Goal: Task Accomplishment & Management: Use online tool/utility

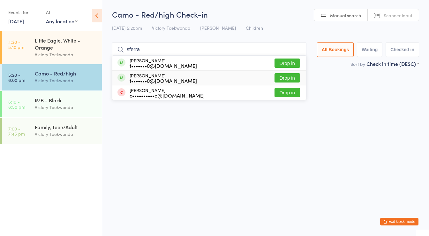
type input "sferra"
click at [282, 77] on button "Drop in" at bounding box center [288, 77] width 26 height 9
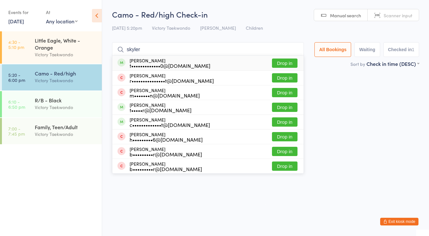
type input "skyler"
click at [289, 64] on button "Drop in" at bounding box center [285, 62] width 26 height 9
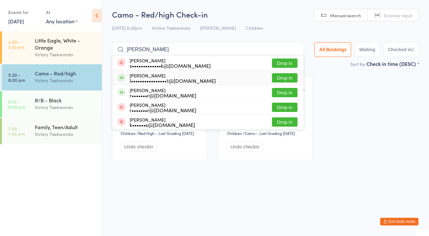
type input "[PERSON_NAME]"
click at [286, 77] on button "Drop in" at bounding box center [285, 77] width 26 height 9
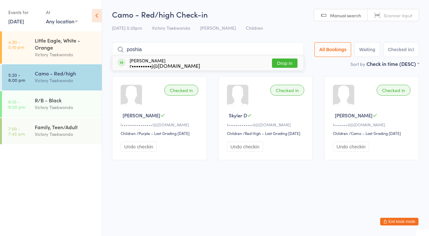
type input "poshia"
click at [285, 63] on button "Drop in" at bounding box center [285, 62] width 26 height 9
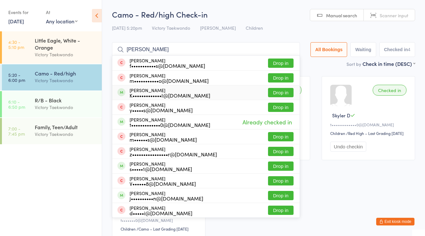
type input "[PERSON_NAME]"
click at [273, 90] on button "Drop in" at bounding box center [281, 92] width 26 height 9
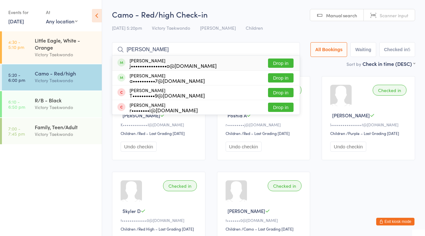
type input "[PERSON_NAME]"
click at [281, 63] on button "Drop in" at bounding box center [281, 62] width 26 height 9
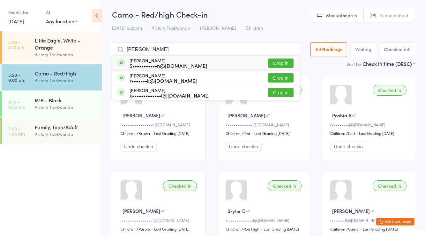
type input "[PERSON_NAME]"
click at [284, 62] on button "Drop in" at bounding box center [281, 62] width 26 height 9
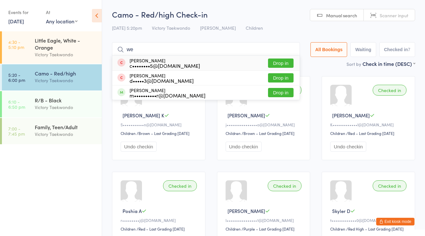
type input "w"
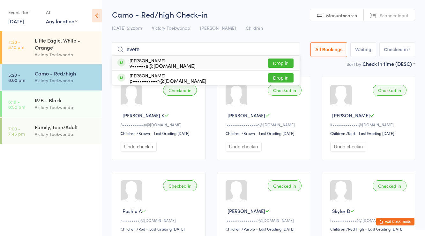
type input "evere"
click at [279, 62] on button "Drop in" at bounding box center [281, 62] width 26 height 9
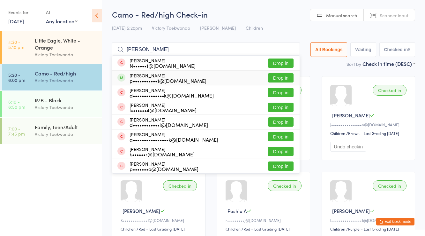
type input "[PERSON_NAME]"
click at [285, 79] on button "Drop in" at bounding box center [281, 77] width 26 height 9
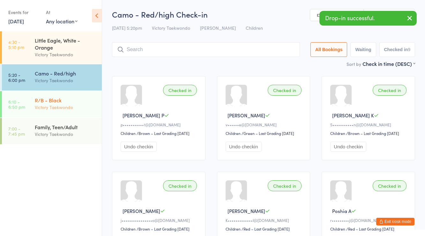
click at [48, 105] on div "Victory Taekwondo" at bounding box center [66, 106] width 62 height 7
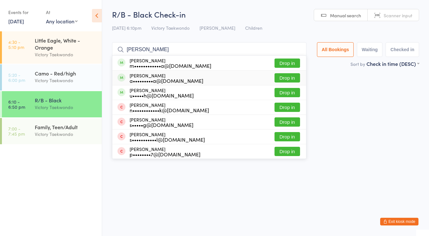
drag, startPoint x: 290, startPoint y: 74, endPoint x: 287, endPoint y: 66, distance: 8.6
click at [288, 67] on ul "[PERSON_NAME] m••••••••••••a@[DOMAIN_NAME] Drop in [PERSON_NAME] a•••••••••a@[D…" at bounding box center [209, 106] width 194 height 103
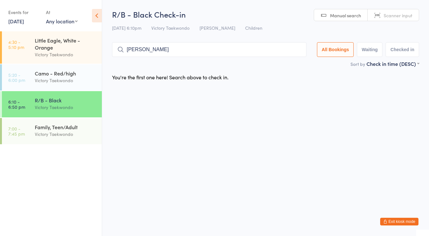
click at [190, 54] on input "[PERSON_NAME]" at bounding box center [209, 49] width 194 height 15
type input "s"
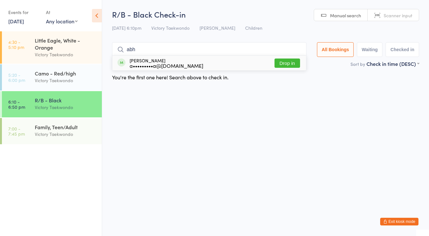
type input "abh"
click at [282, 60] on button "Drop in" at bounding box center [288, 62] width 26 height 9
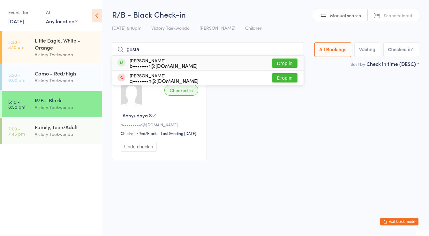
type input "gusta"
click at [277, 60] on button "Drop in" at bounding box center [285, 62] width 26 height 9
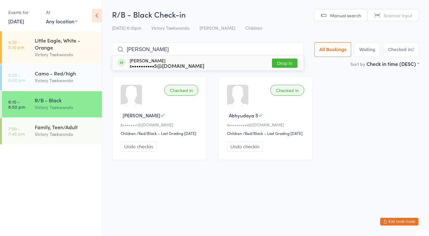
type input "[PERSON_NAME]"
click at [277, 60] on button "Drop in" at bounding box center [285, 62] width 26 height 9
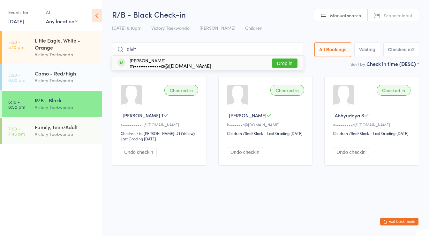
type input "divit"
click at [281, 62] on button "Drop in" at bounding box center [285, 62] width 26 height 9
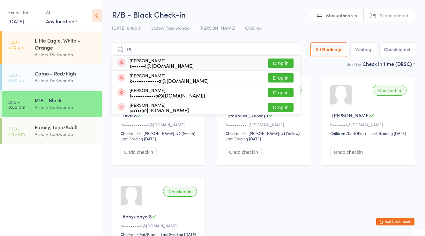
type input "r"
type input "dubey"
click at [275, 73] on button "Drop in" at bounding box center [281, 77] width 26 height 9
